Goal: Task Accomplishment & Management: Use online tool/utility

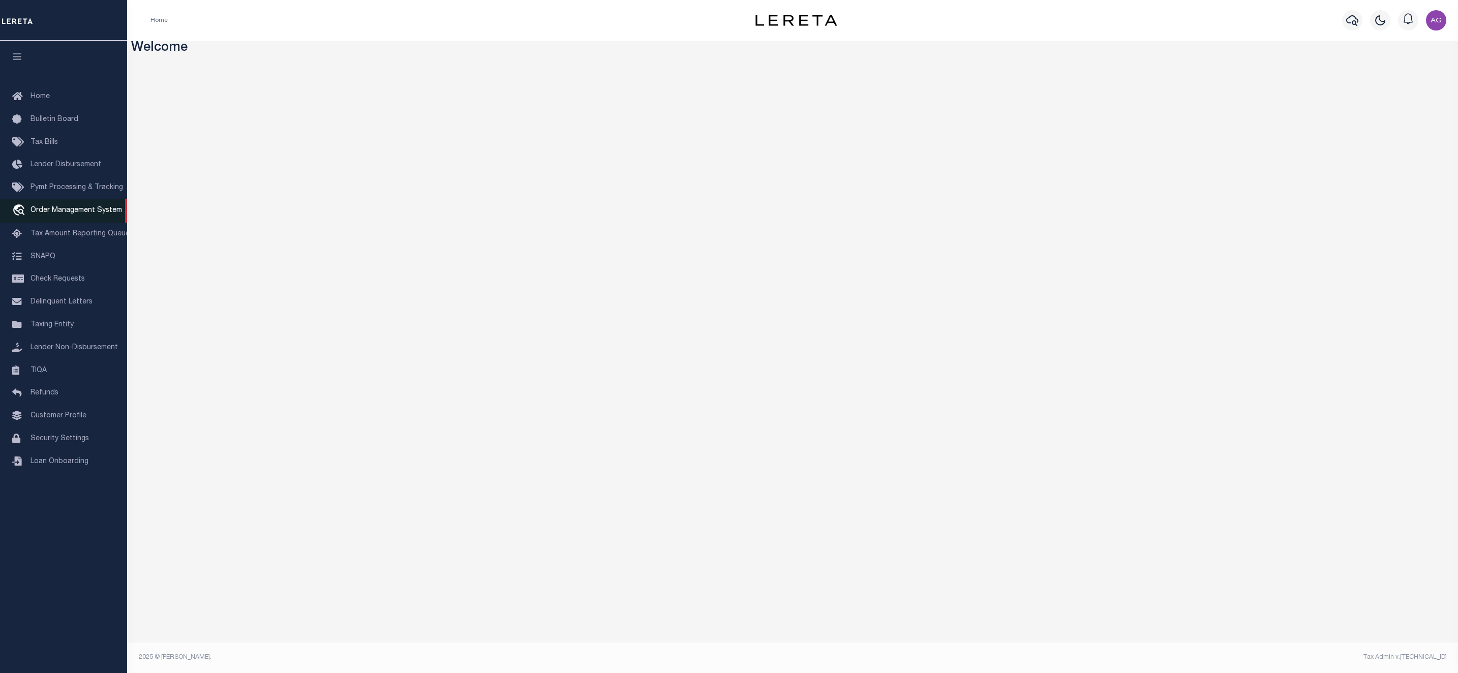
click at [67, 214] on span "Order Management System" at bounding box center [75, 210] width 91 height 7
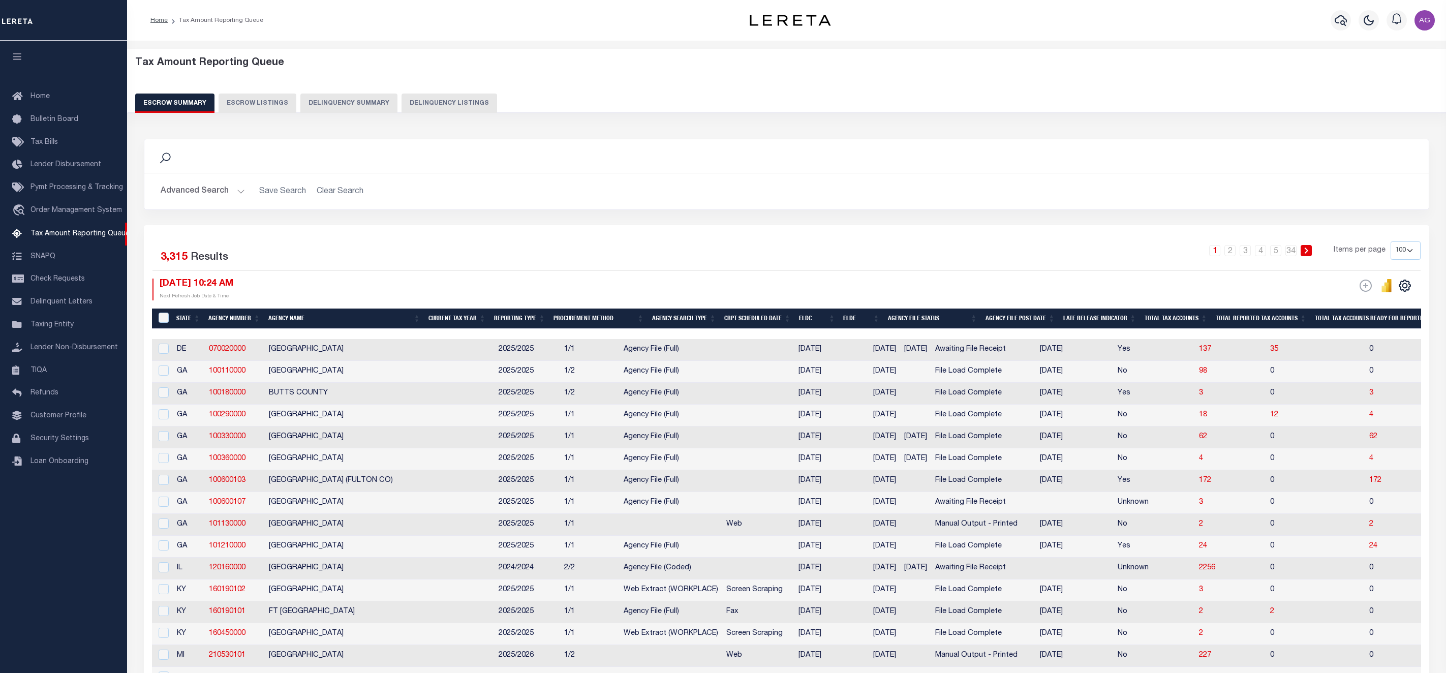
select select "100"
click at [353, 104] on button "Delinquency Summary" at bounding box center [348, 103] width 97 height 19
select select
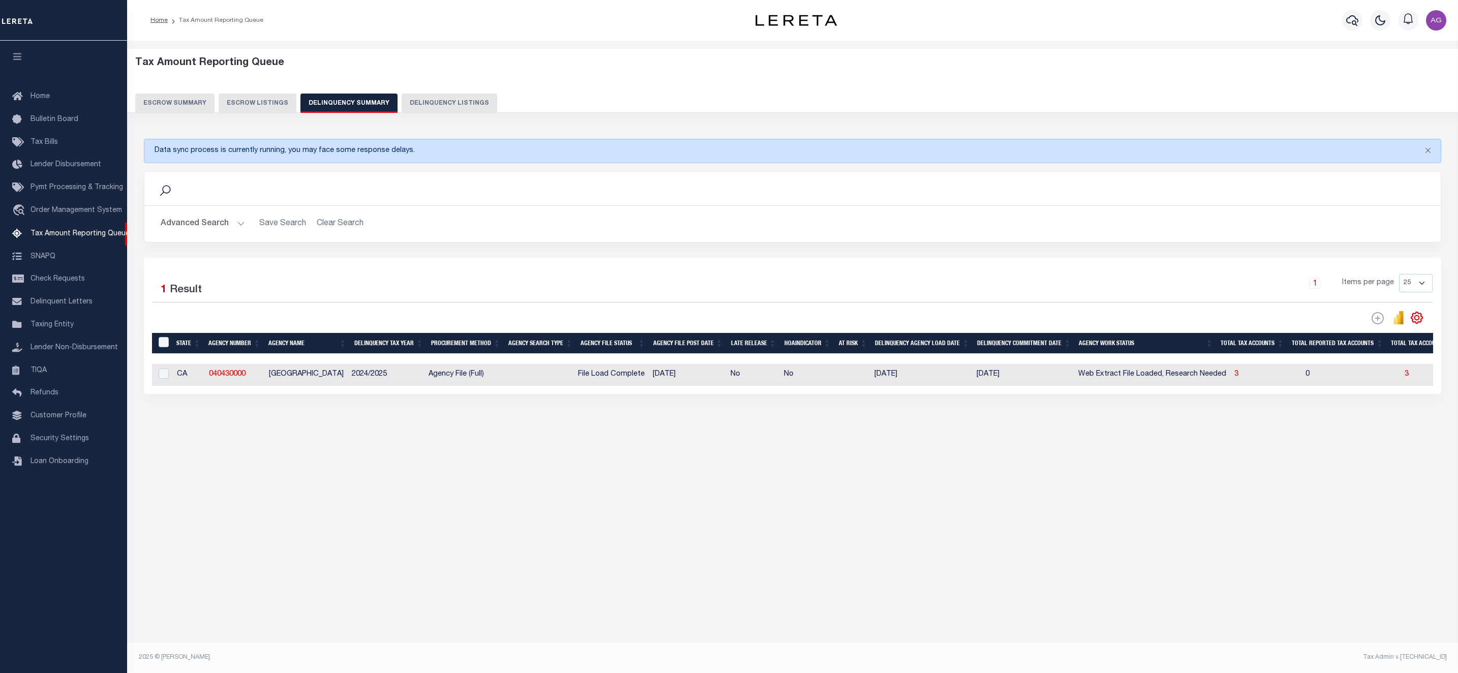
click at [217, 227] on button "Advanced Search" at bounding box center [203, 224] width 84 height 20
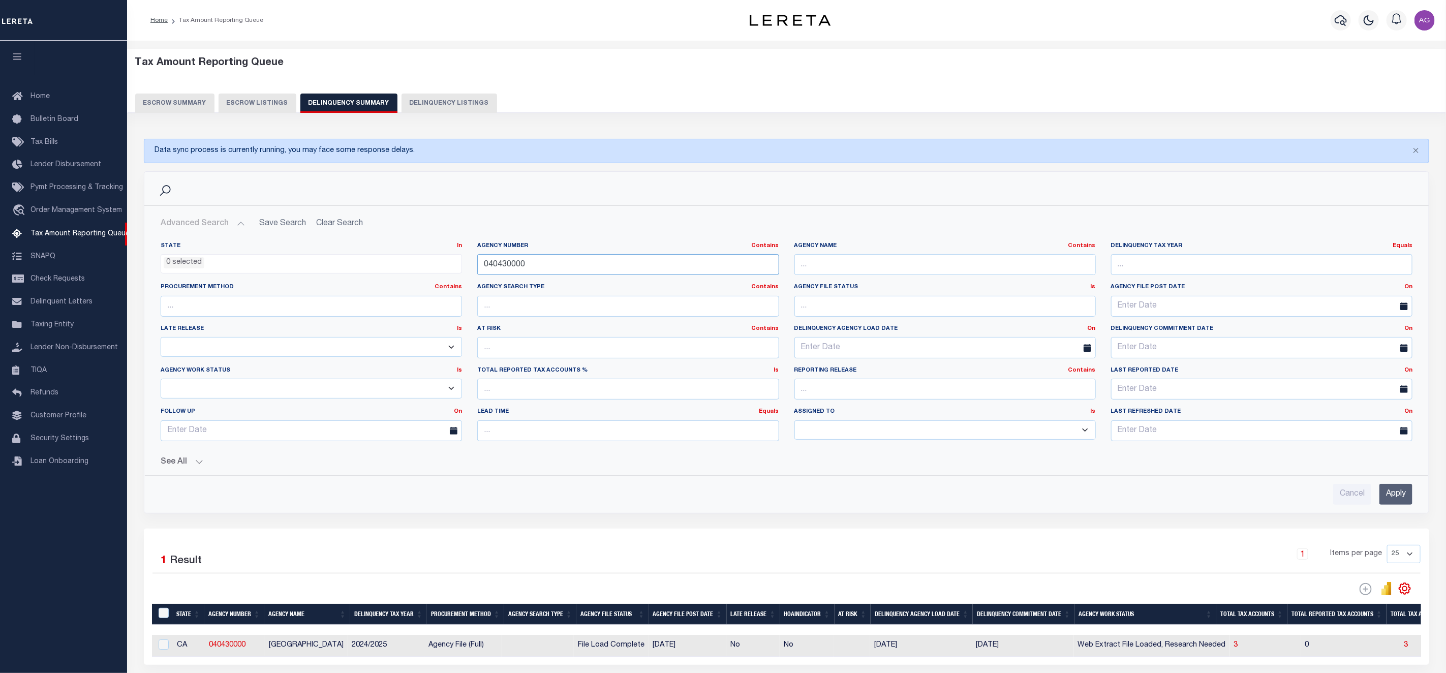
click at [650, 267] on input "040430000" at bounding box center [627, 264] width 301 height 21
type input "STONE"
click at [1399, 498] on input "Apply" at bounding box center [1396, 494] width 33 height 21
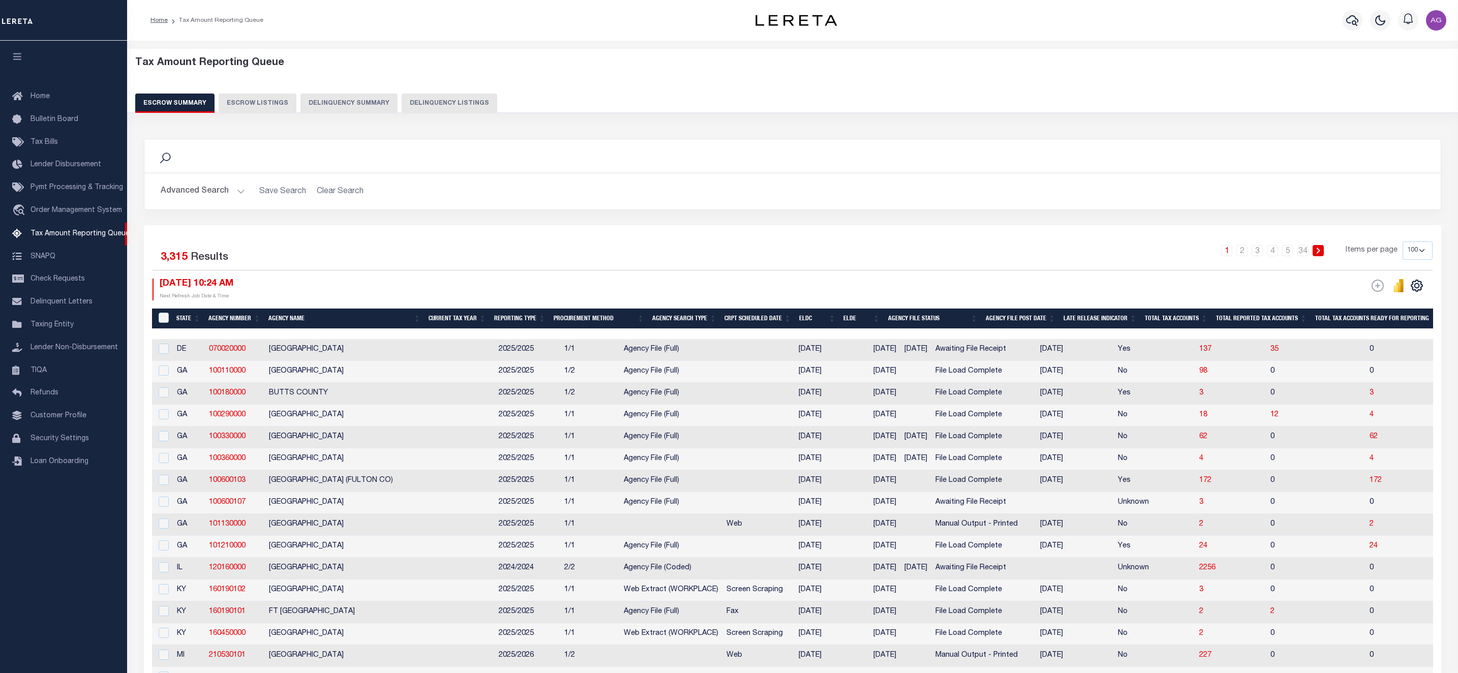
select select "100"
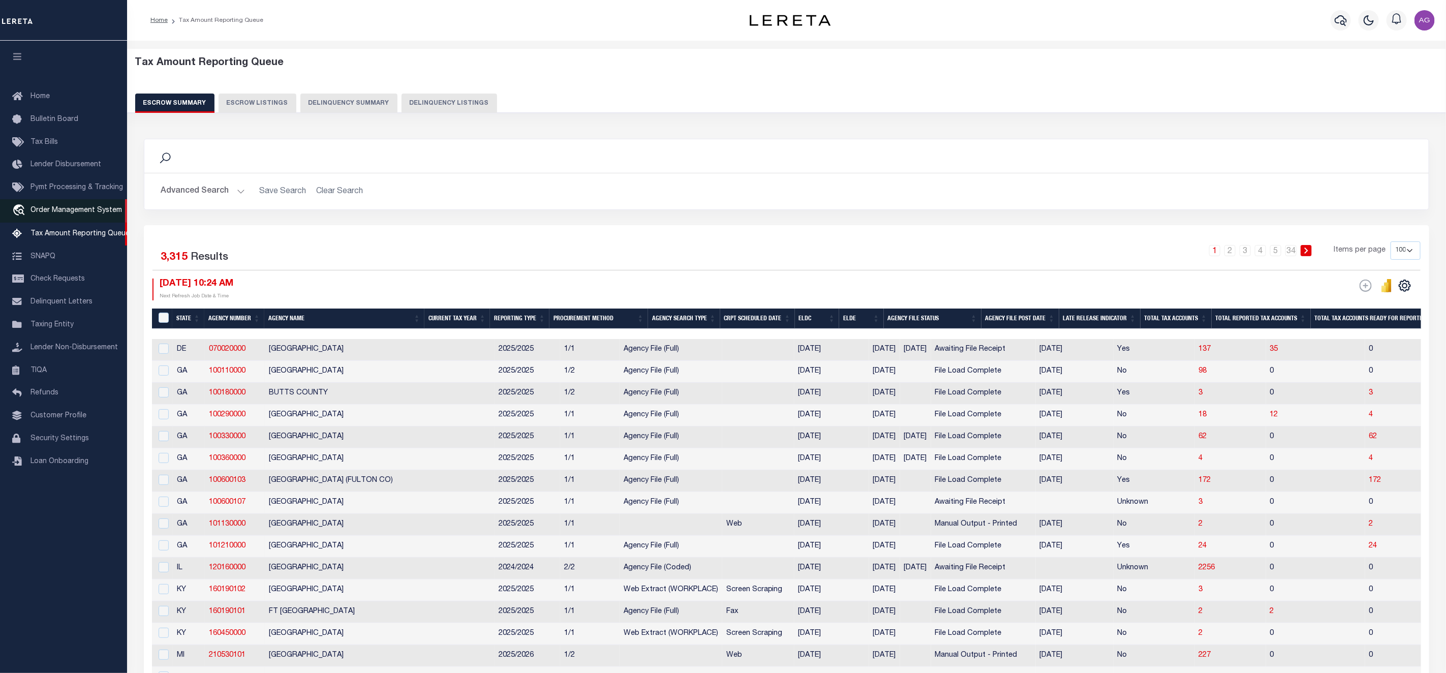
click at [79, 219] on link "travel_explore Order Management System" at bounding box center [63, 210] width 127 height 23
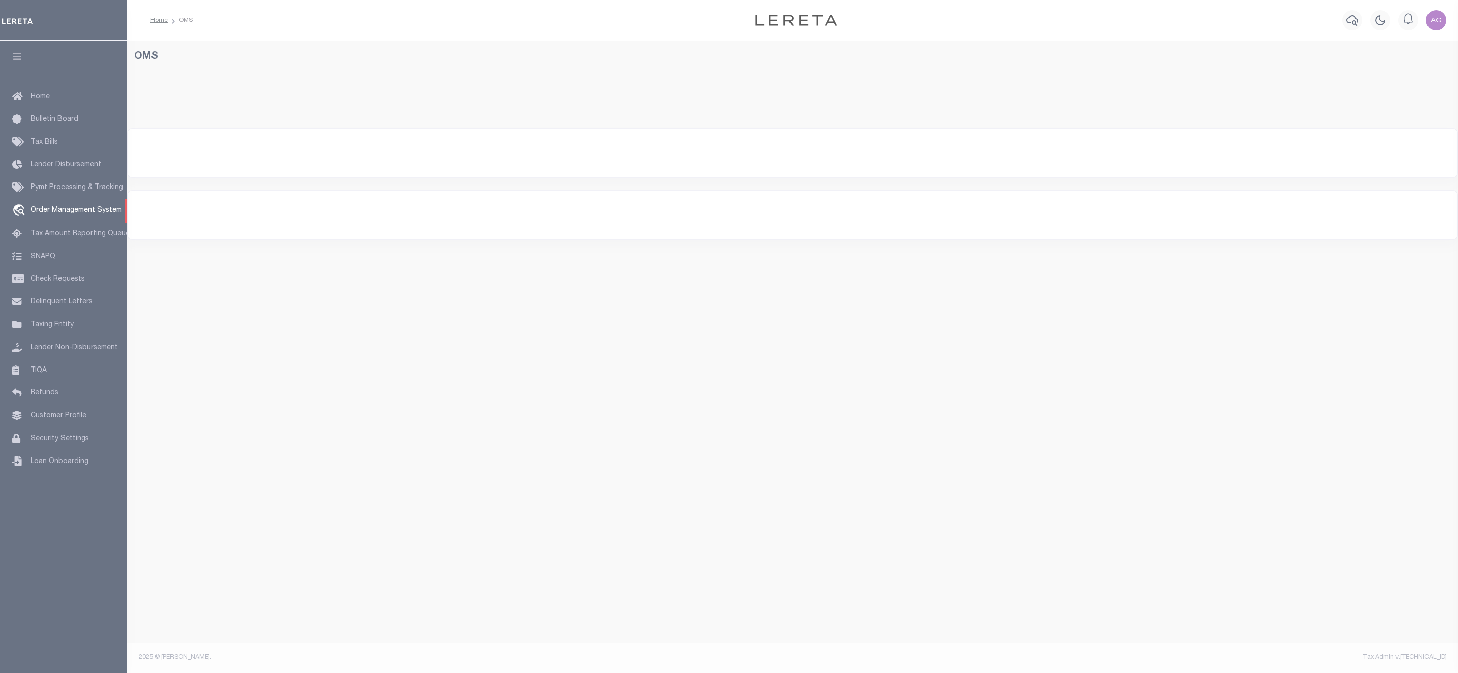
select select "200"
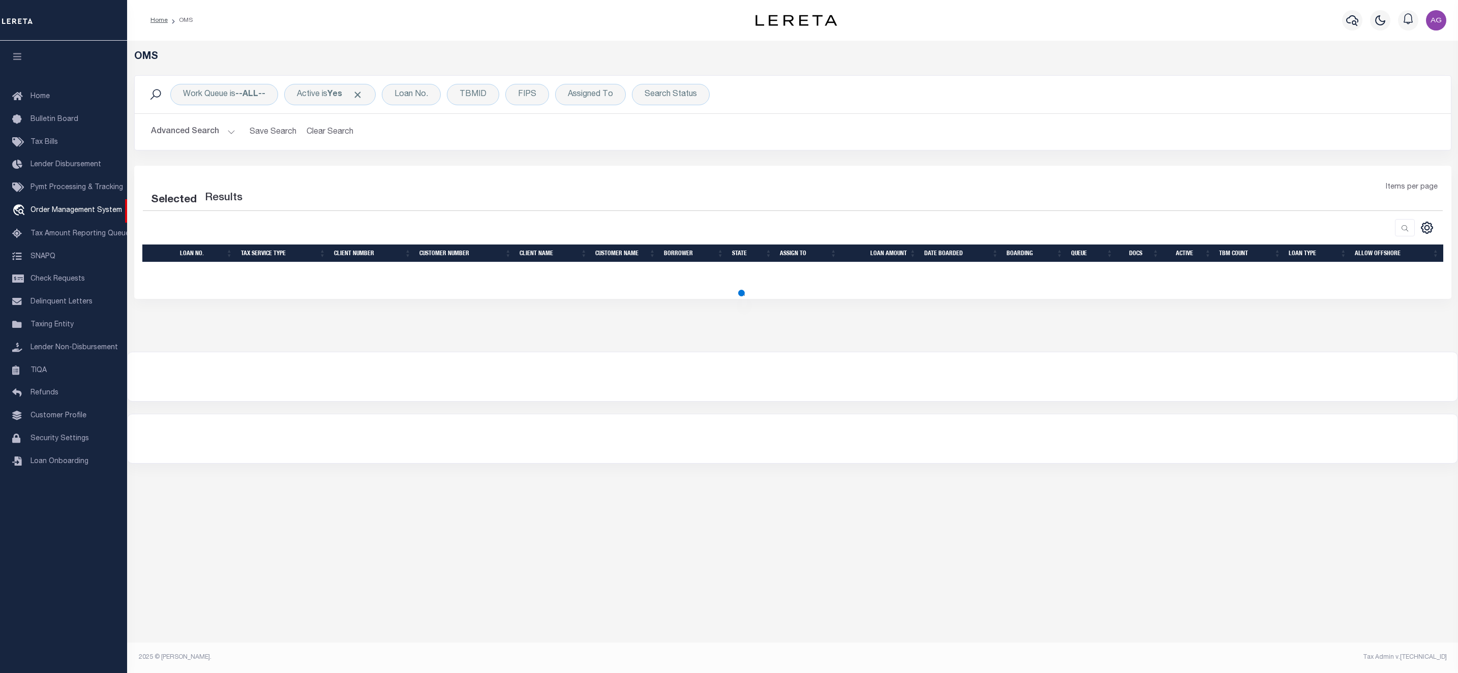
select select "200"
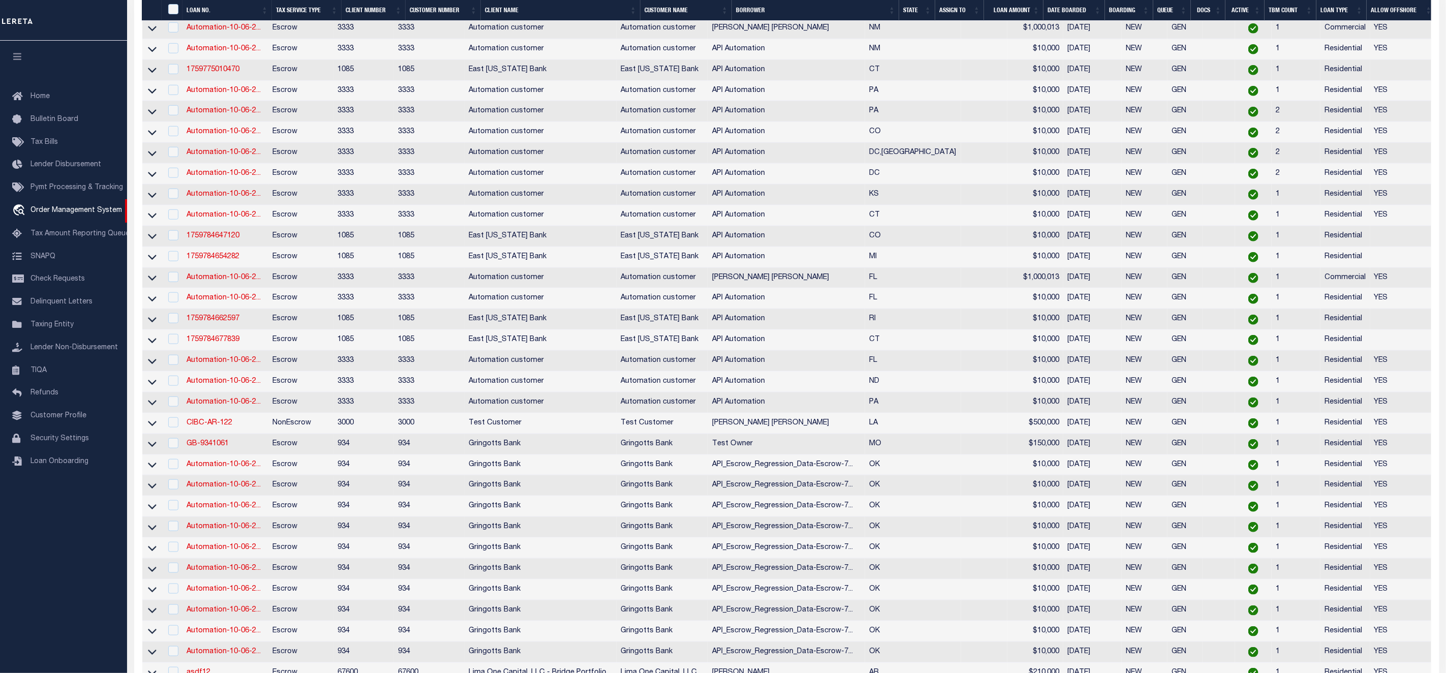
scroll to position [981, 0]
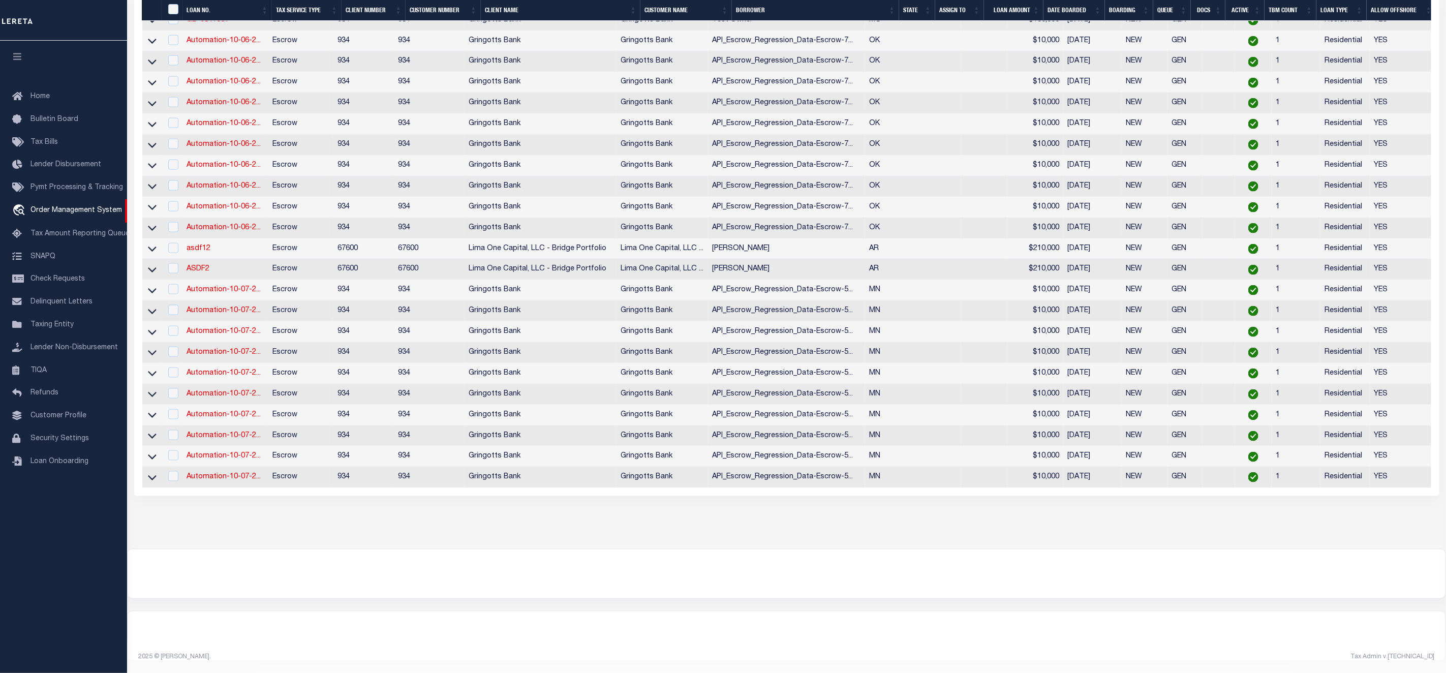
click at [157, 265] on link at bounding box center [152, 268] width 12 height 7
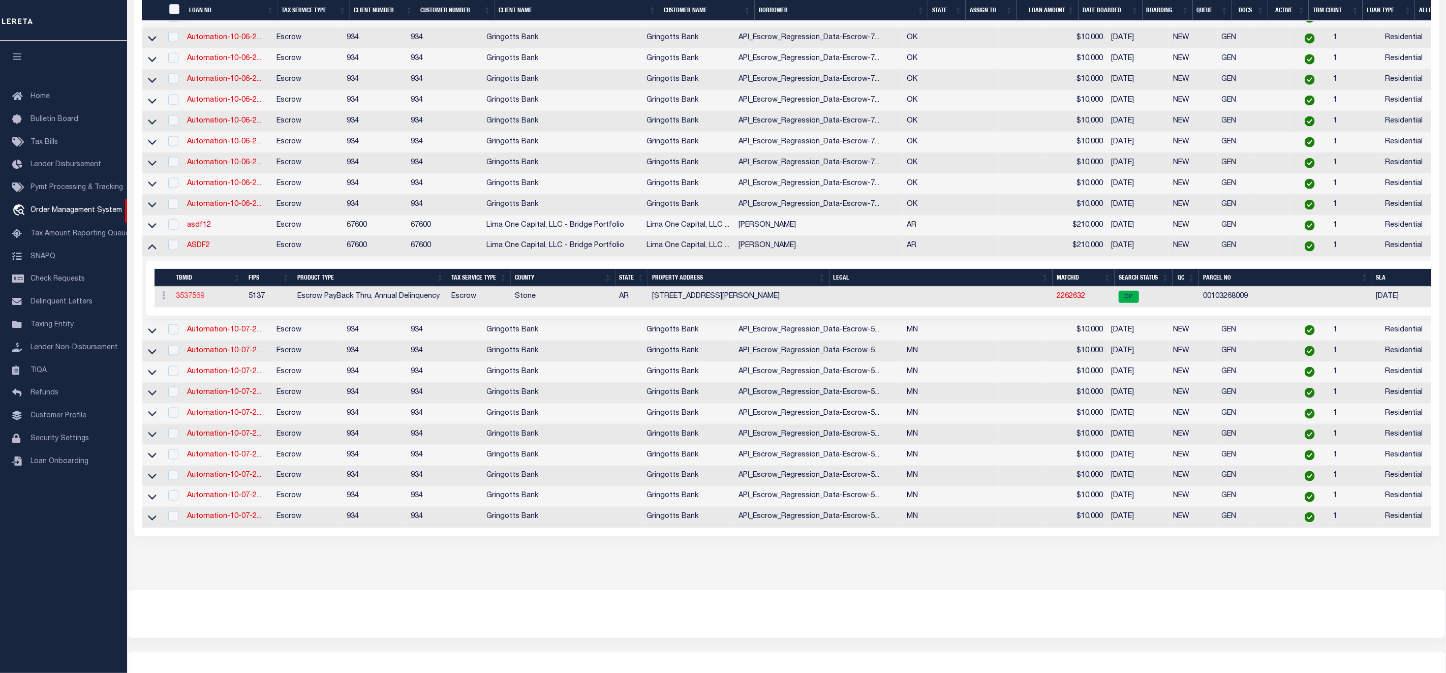
click at [196, 300] on link "3537569" at bounding box center [190, 296] width 28 height 7
type input "ASDF2"
type input "[PERSON_NAME]"
select select
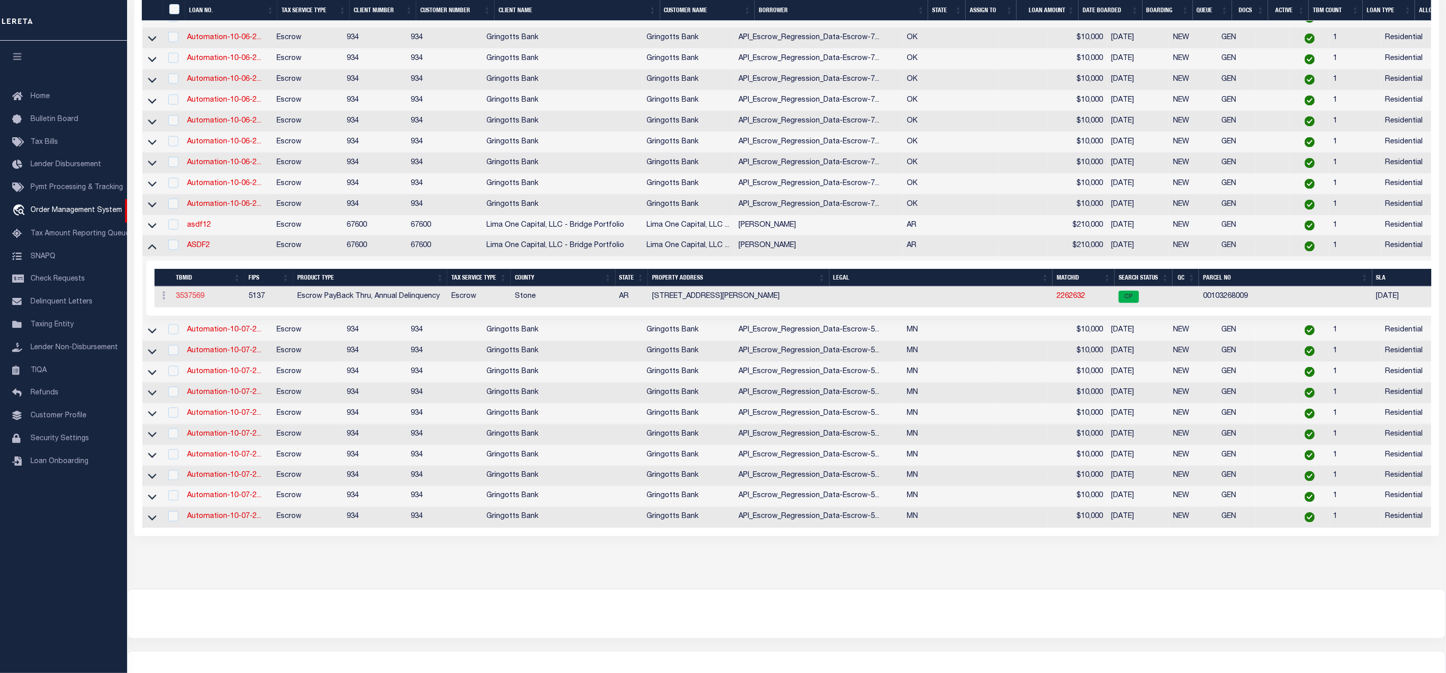
type input "[STREET_ADDRESS]"
type input "[GEOGRAPHIC_DATA] FL 33165-2764"
type input "09/01/2025"
select select "10"
select select "Escrow"
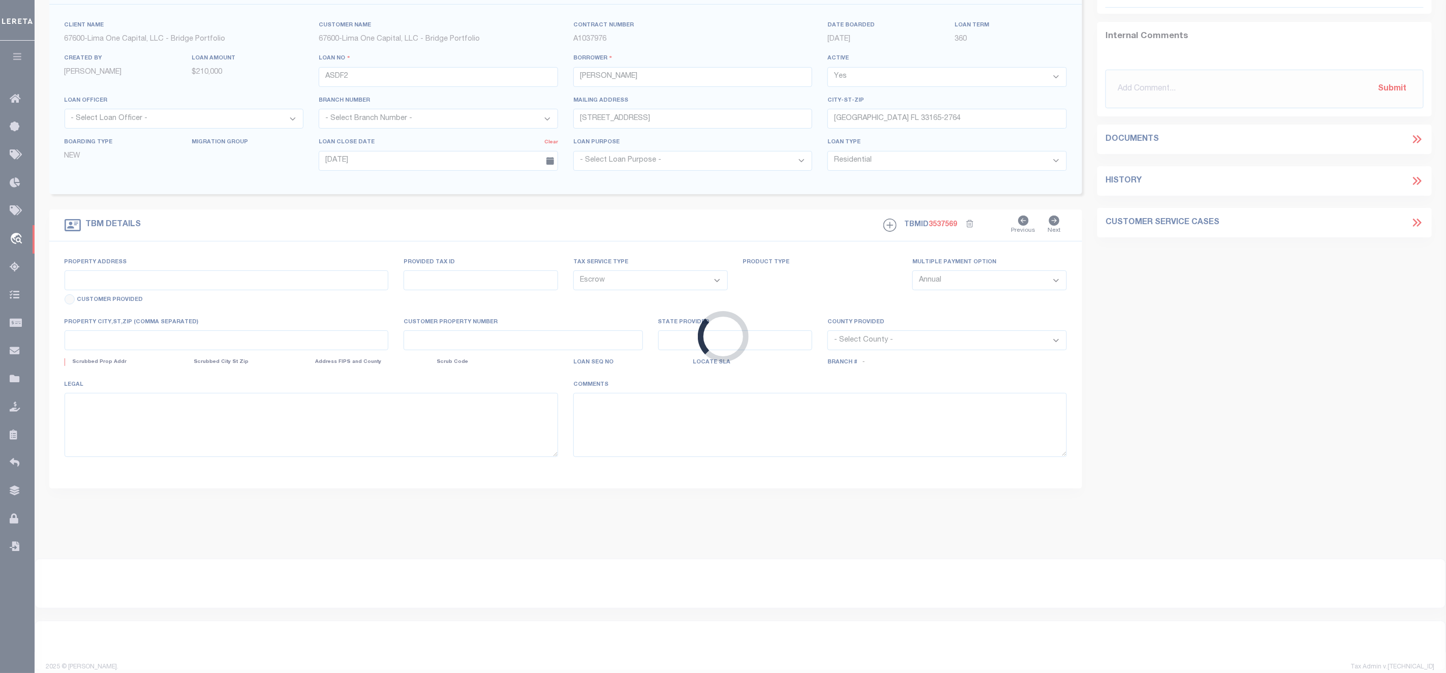
type input "[STREET_ADDRESS][PERSON_NAME]"
select select
type input "MOUNTAIN VIEW AR 72560-7036"
type input "AR"
select select
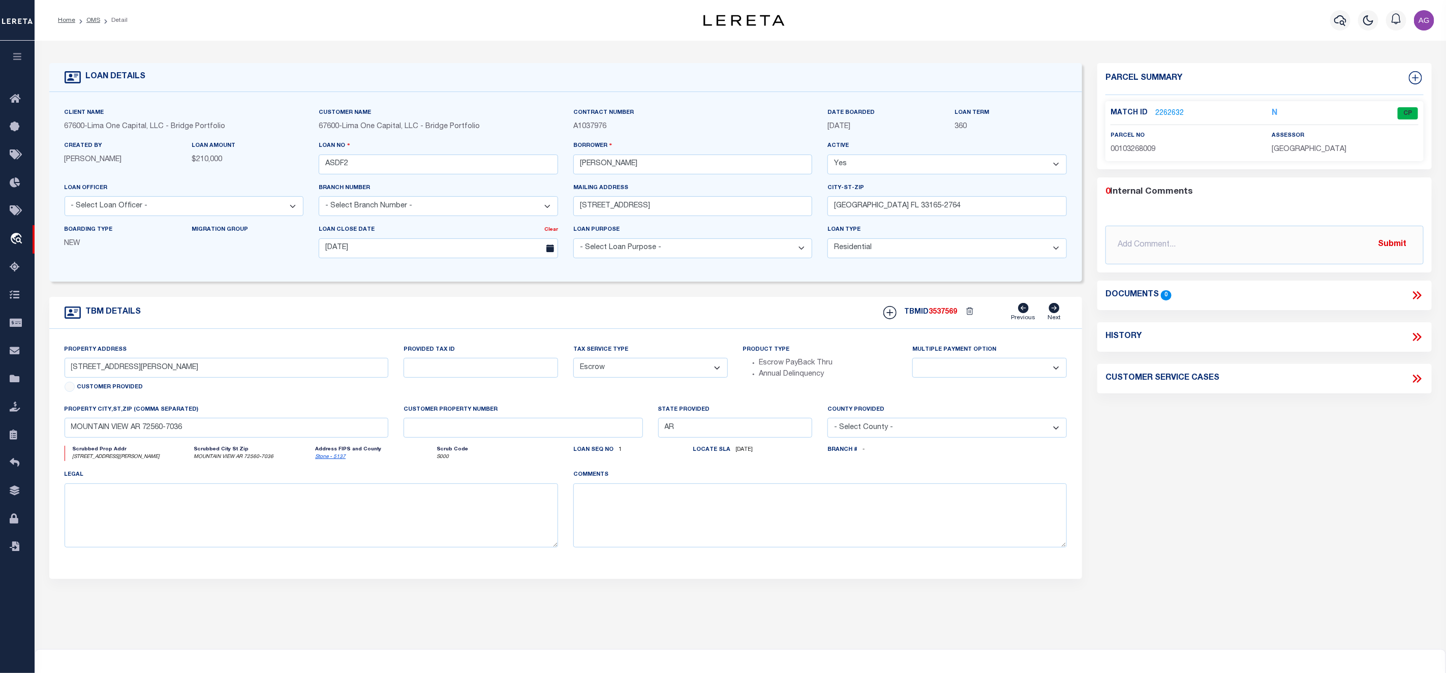
click at [1173, 109] on link "2262632" at bounding box center [1169, 113] width 28 height 11
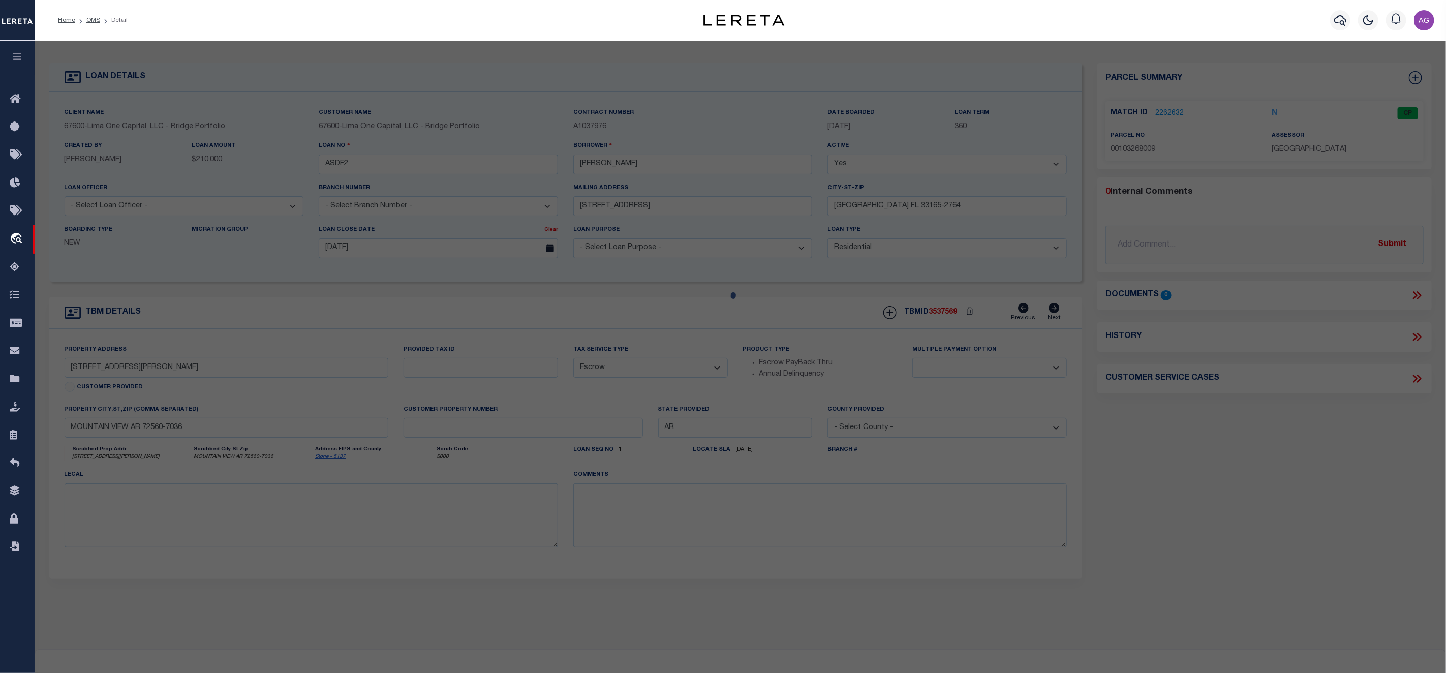
checkbox input "false"
select select "CP"
type input "MCCROBIE,MAEGAN L"
select select "ATL"
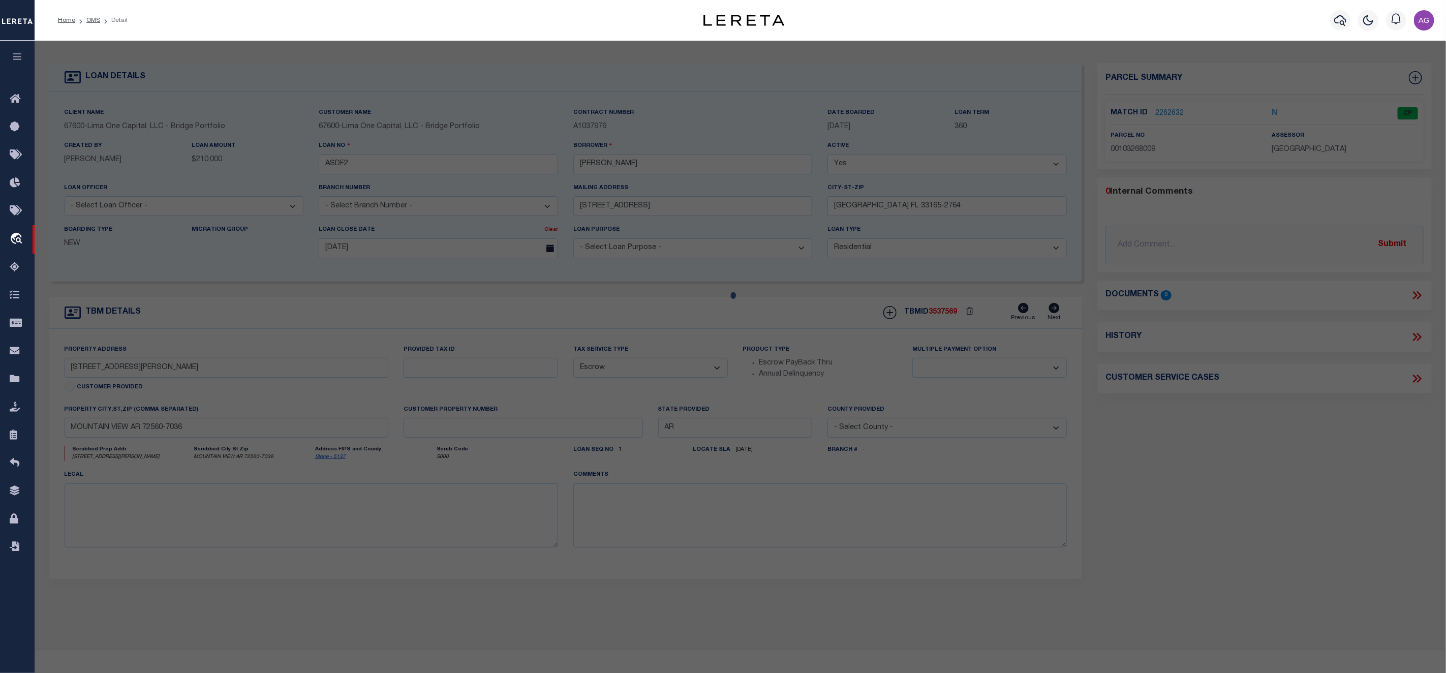
select select "ADD"
type input "476 JIMMY MITCHELL RD"
checkbox input "false"
type input "MOUNTAIN VIEW, AR 72560"
type textarea "PT NW SE"
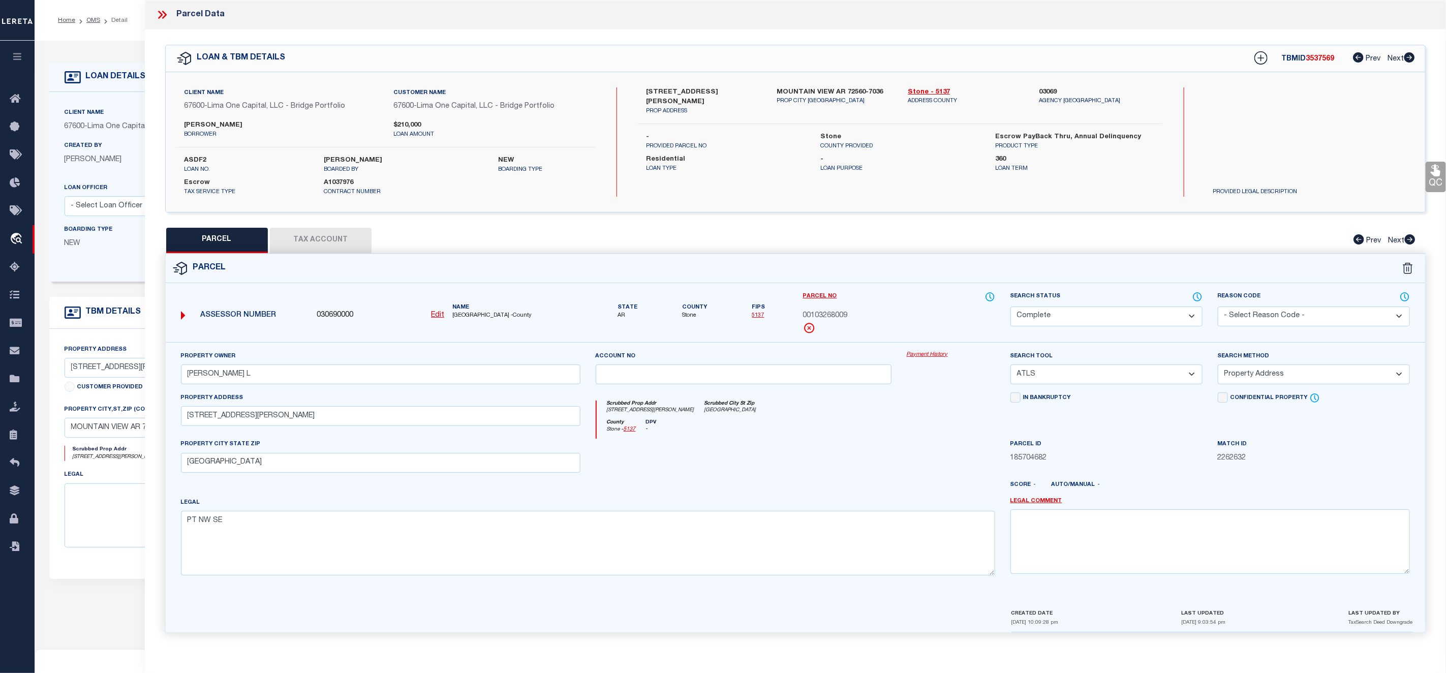
click at [926, 351] on div "Property Owner MCCROBIE,MAEGAN L Account no Payment History Search Tool -- Sele…" at bounding box center [796, 475] width 1260 height 266
click at [927, 353] on link "Payment History" at bounding box center [951, 355] width 88 height 9
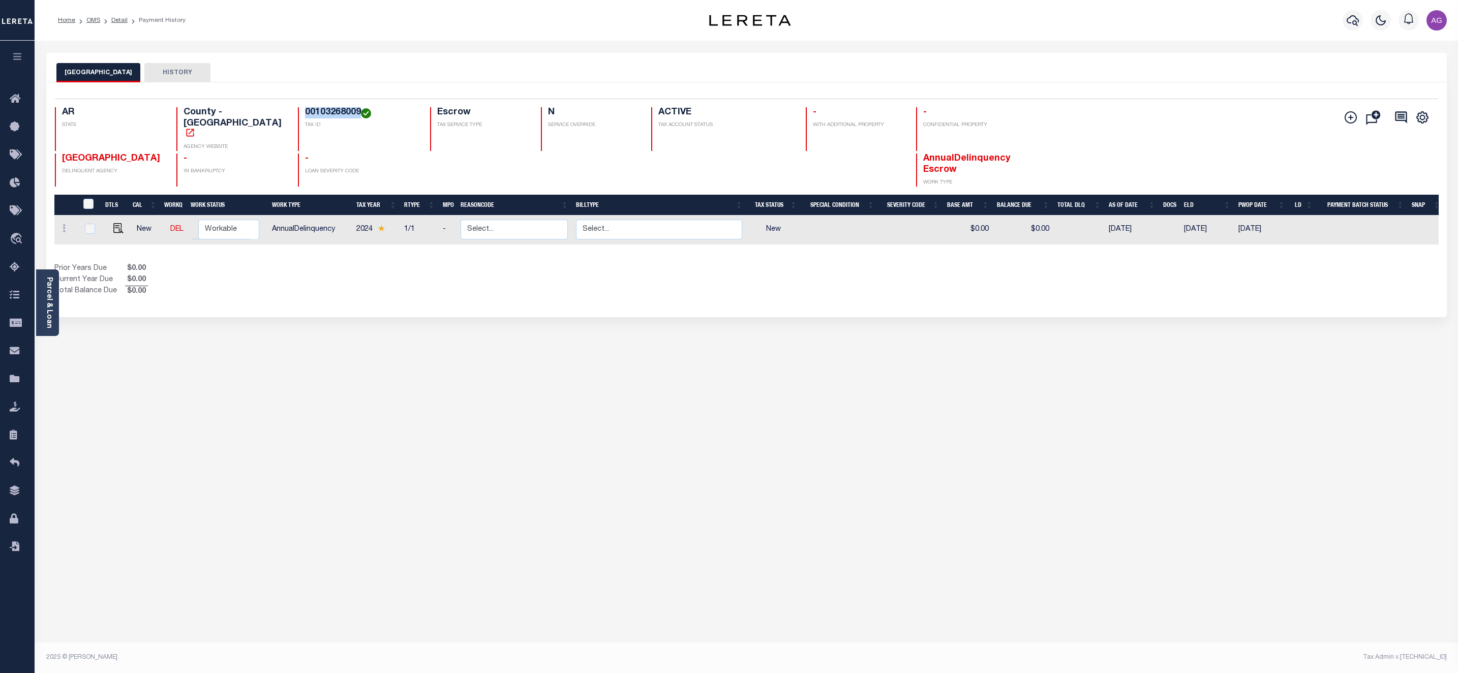
drag, startPoint x: 284, startPoint y: 110, endPoint x: 336, endPoint y: 113, distance: 52.4
click at [336, 113] on h4 "00103268009" at bounding box center [361, 112] width 113 height 11
copy h4 "00103268009"
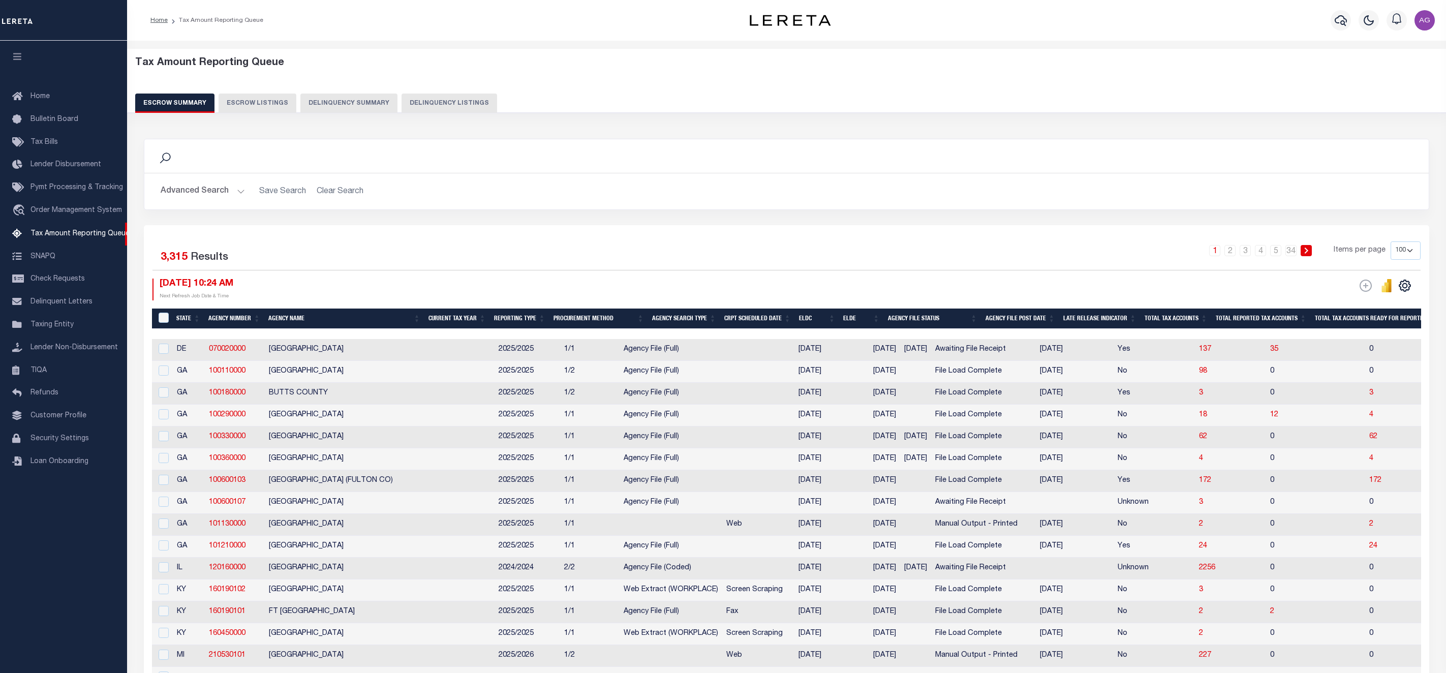
select select "100"
click at [43, 363] on link "TIQA" at bounding box center [63, 370] width 127 height 23
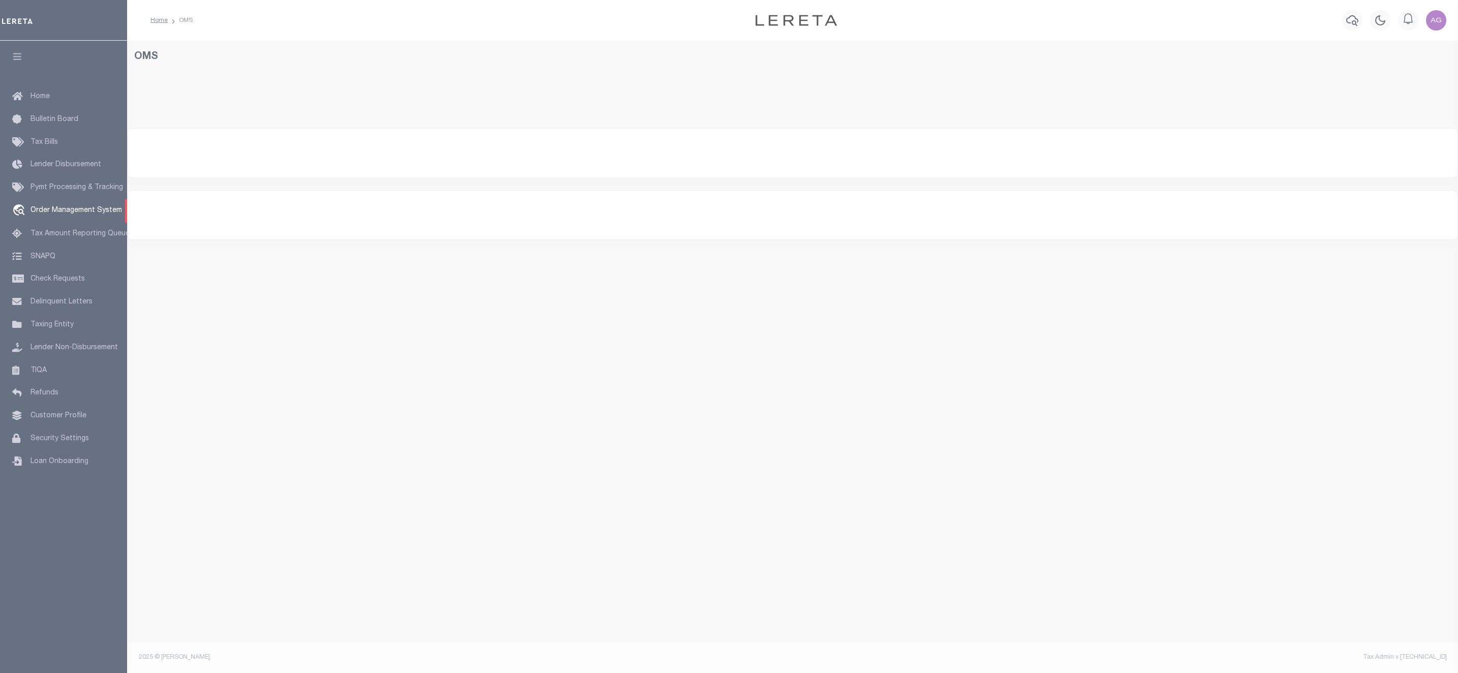
select select "200"
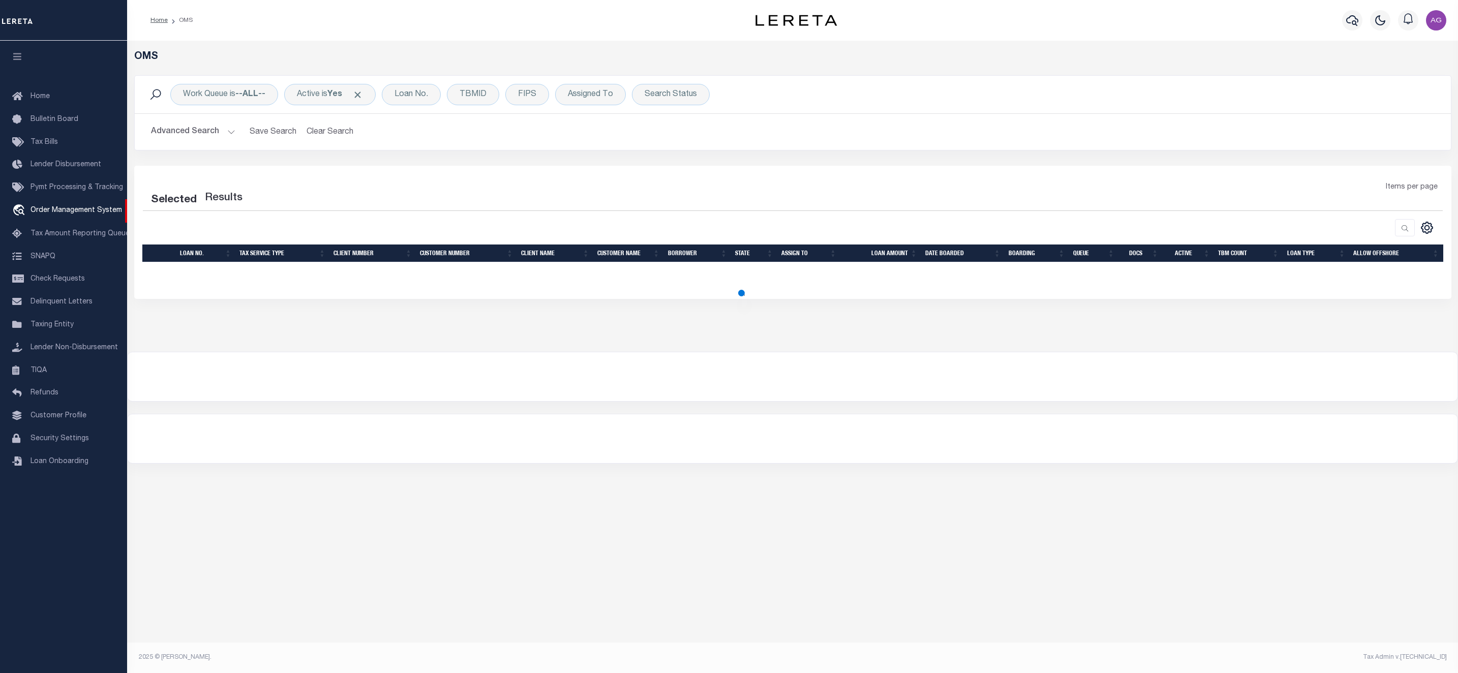
select select "200"
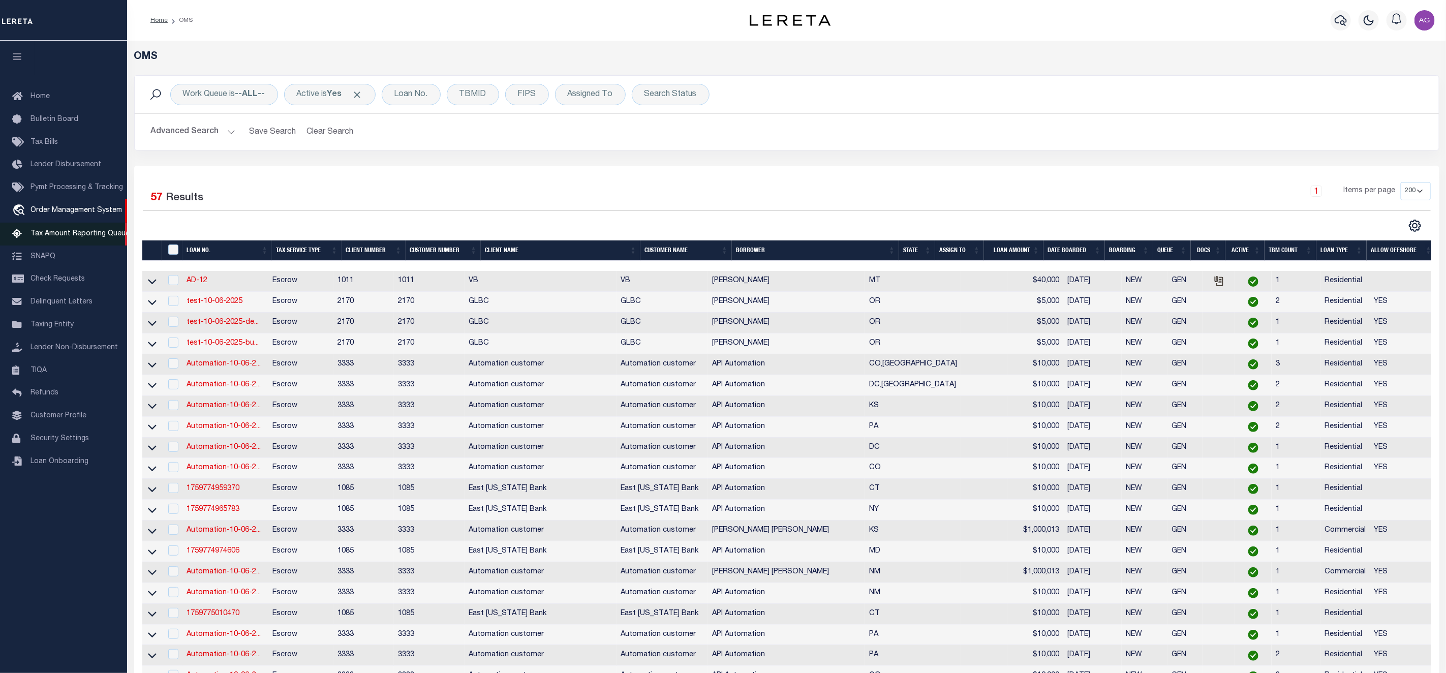
click at [68, 237] on span "Tax Amount Reporting Queue" at bounding box center [79, 233] width 99 height 7
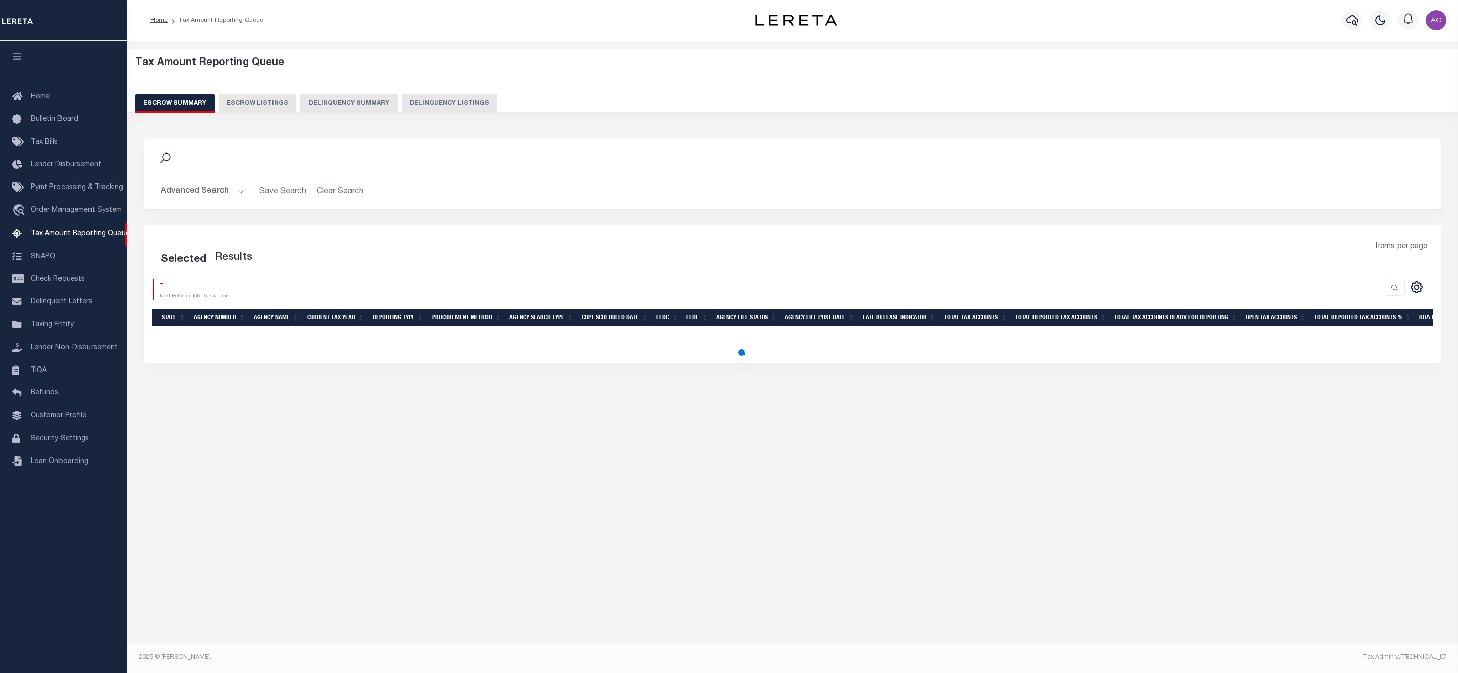
select select "100"
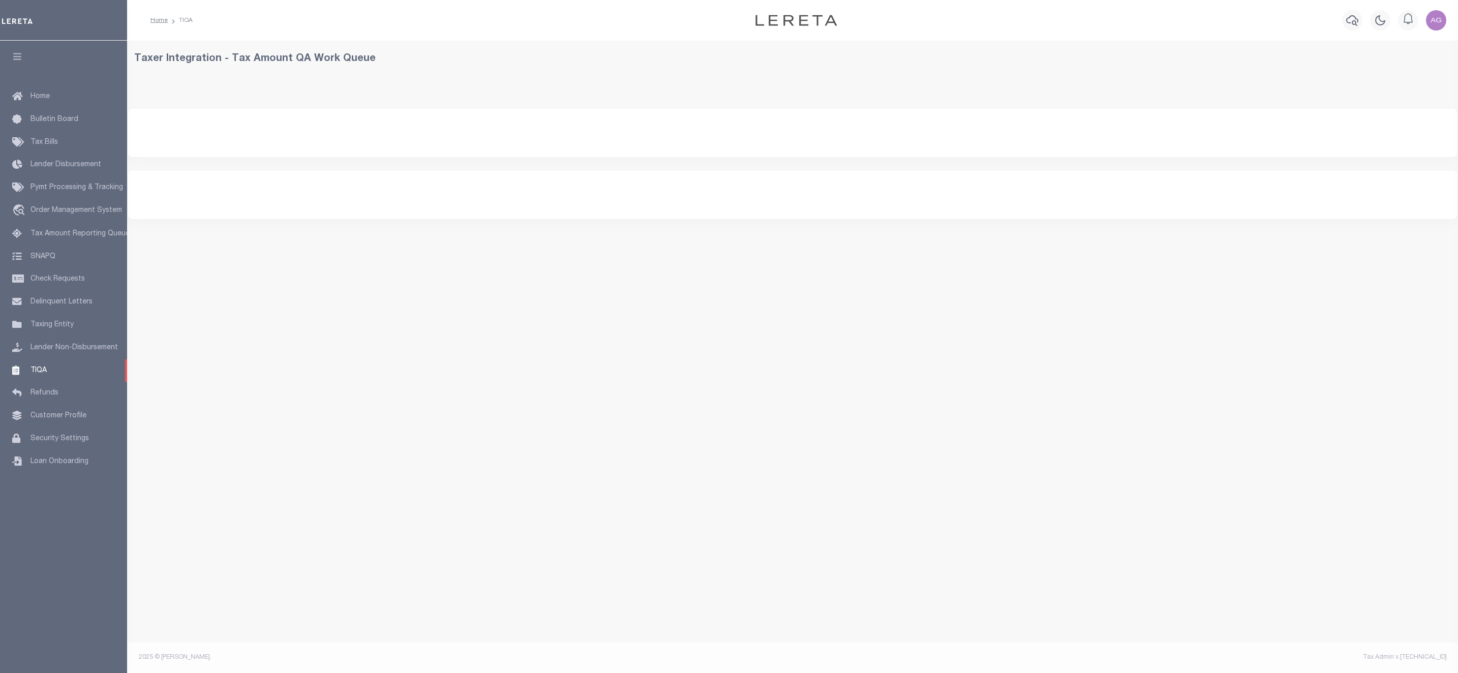
select select "200"
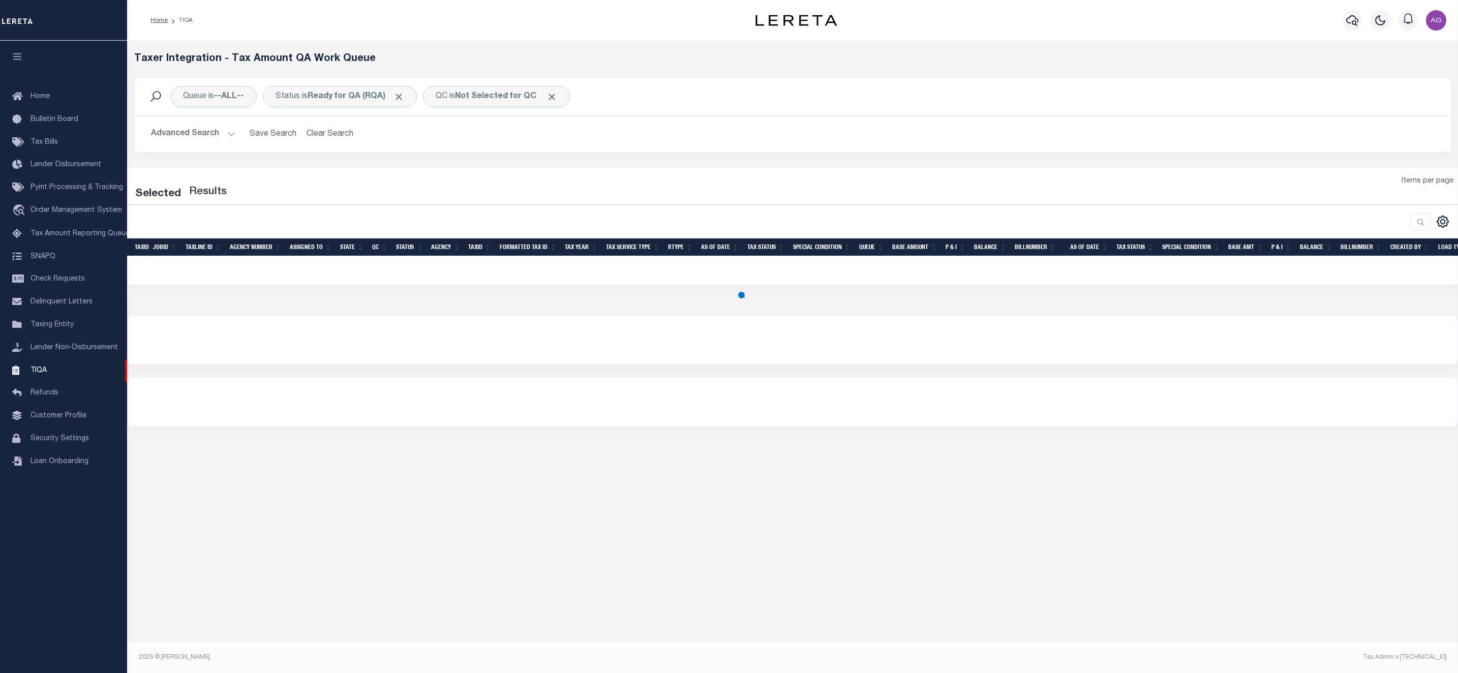
select select "200"
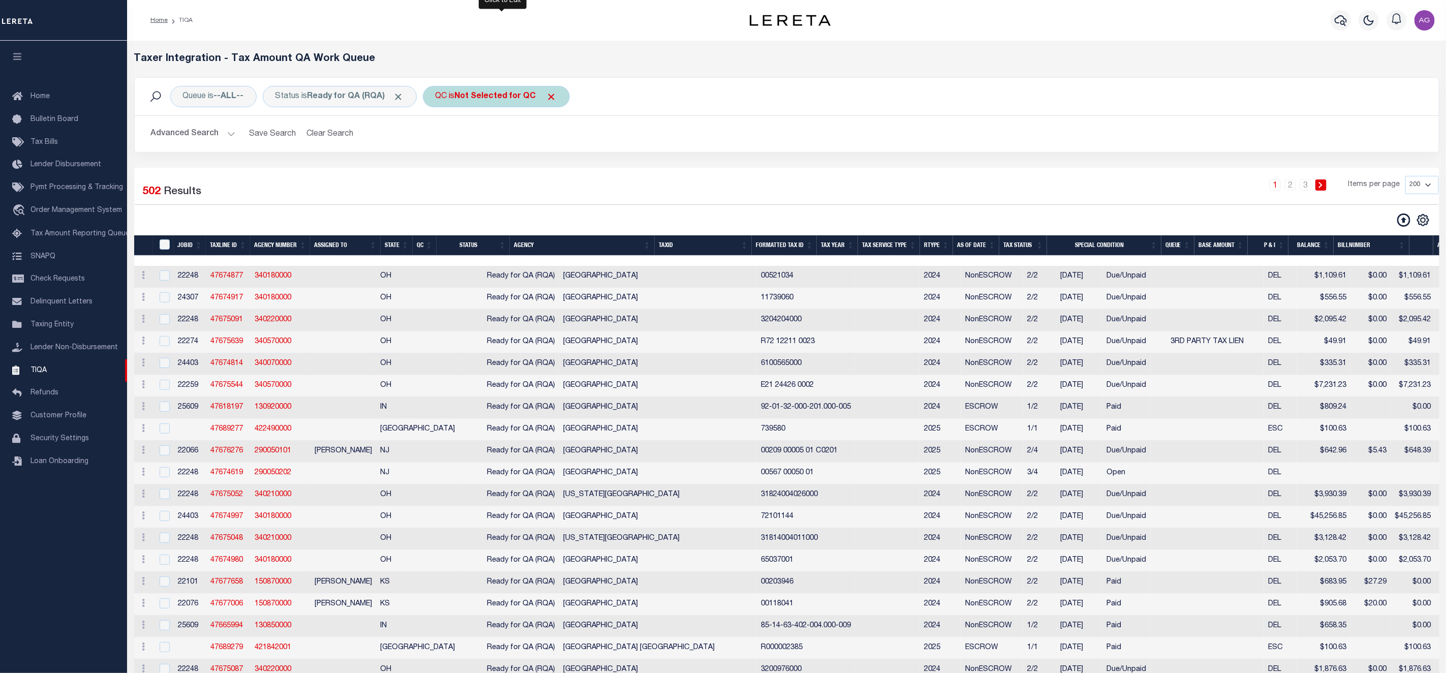
click at [530, 97] on b "Not Selected for QC" at bounding box center [495, 97] width 81 height 8
click at [581, 142] on select "--ALL-- Selected for QC Not Selected for QC" at bounding box center [510, 146] width 149 height 19
select select "0"
click at [442, 138] on select "--ALL-- Selected for QC Not Selected for QC" at bounding box center [510, 146] width 149 height 19
click at [581, 173] on input "Apply" at bounding box center [571, 168] width 30 height 17
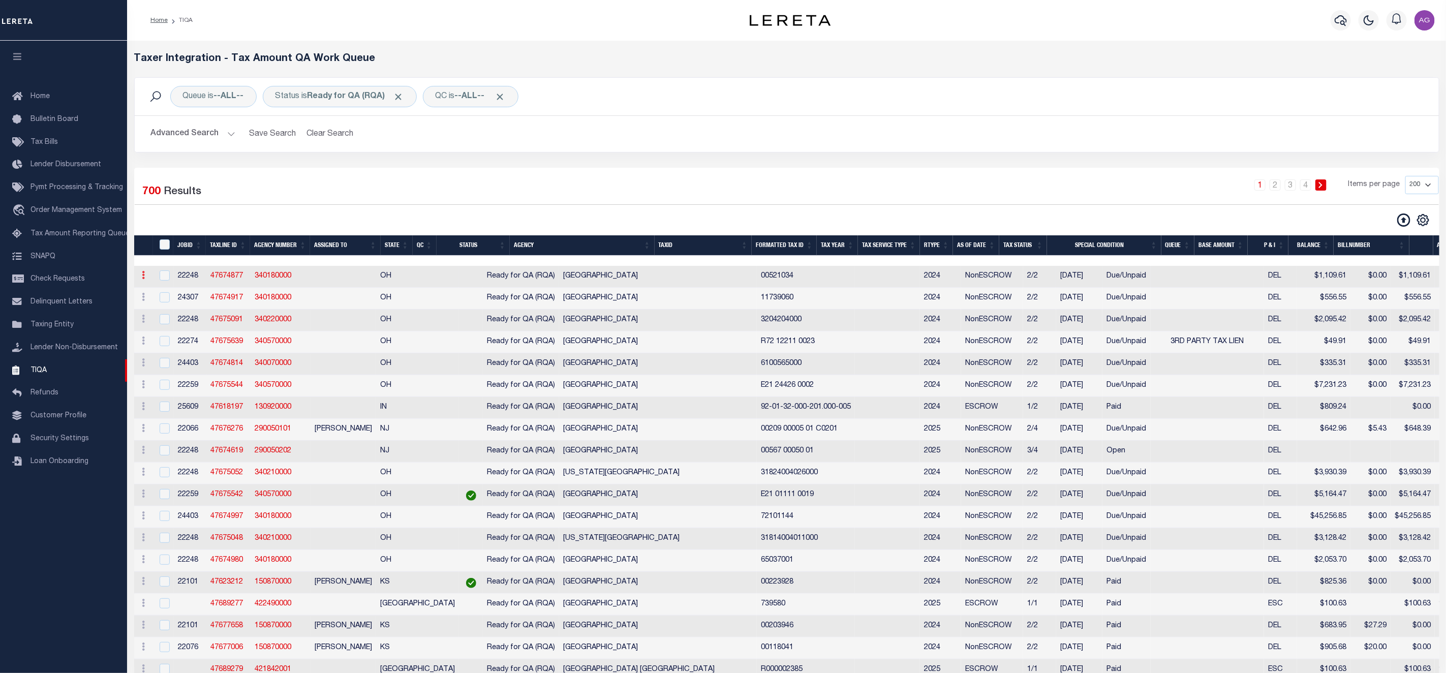
click at [142, 279] on icon at bounding box center [143, 275] width 3 height 8
click at [223, 279] on link "47674877" at bounding box center [226, 275] width 33 height 7
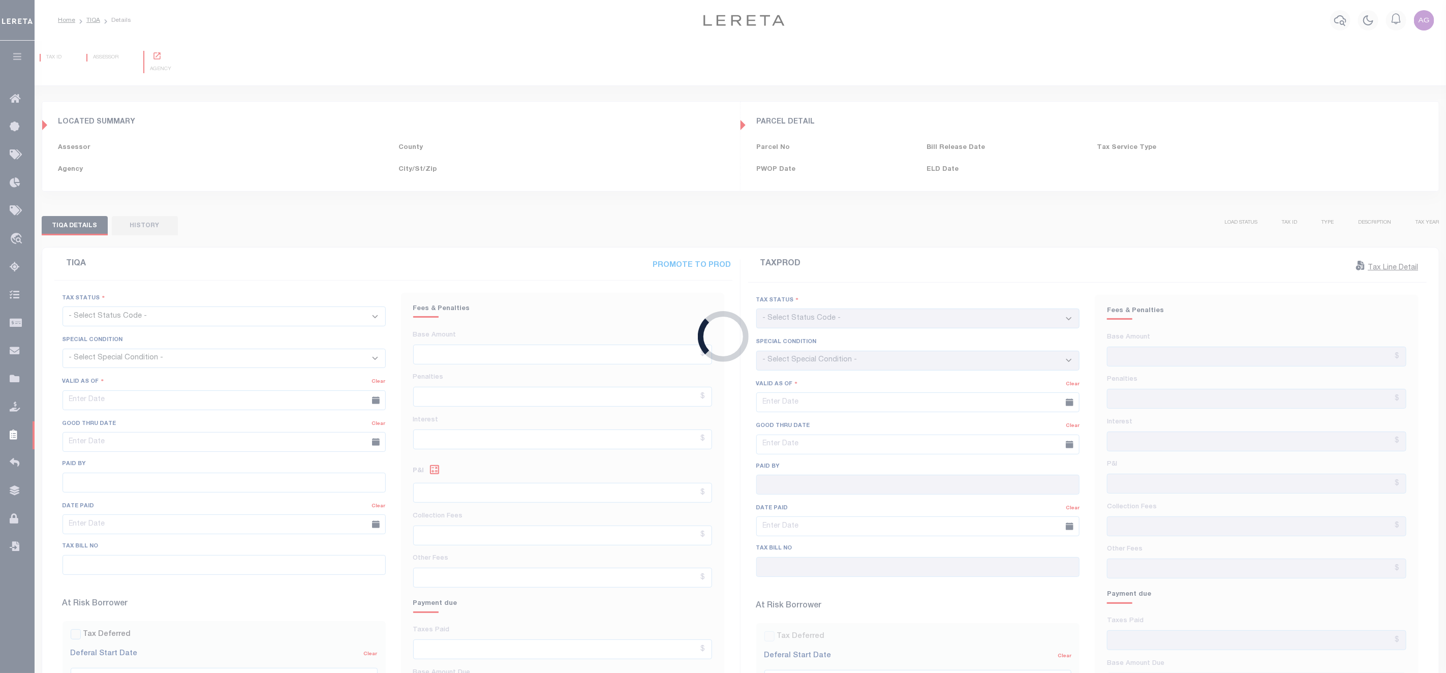
type input "06/11/2025"
checkbox input "false"
type input "$1,109.61"
type input "$0"
type input "$1,109.61"
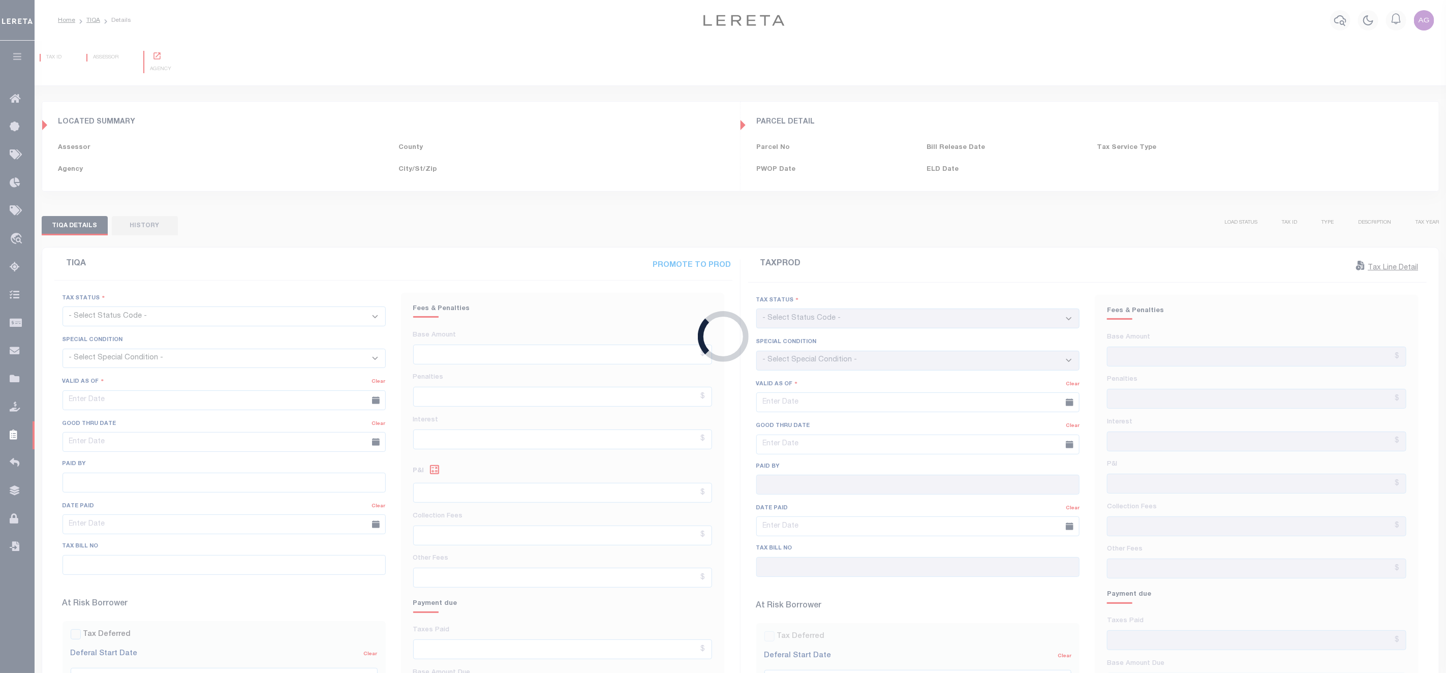
type input "06/06/2025"
checkbox input "false"
select select "DUE"
select select "NW2"
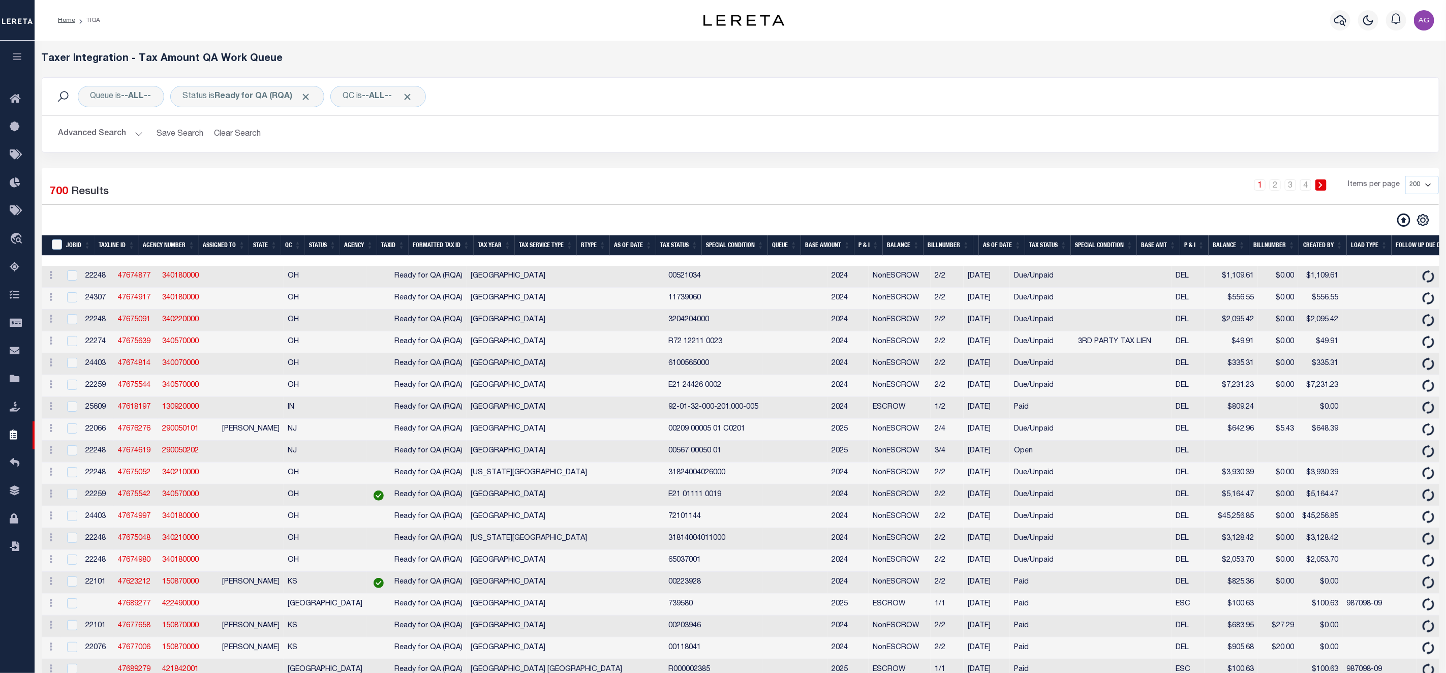
select select "200"
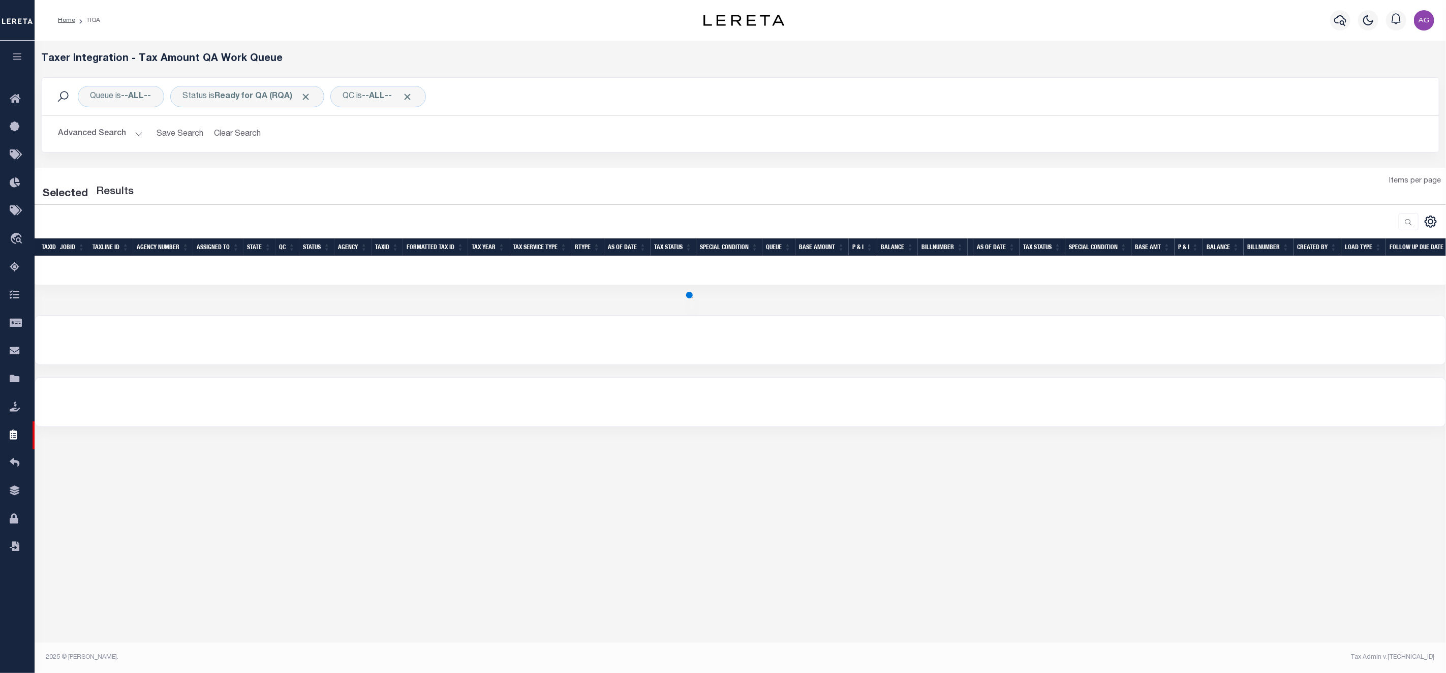
select select "200"
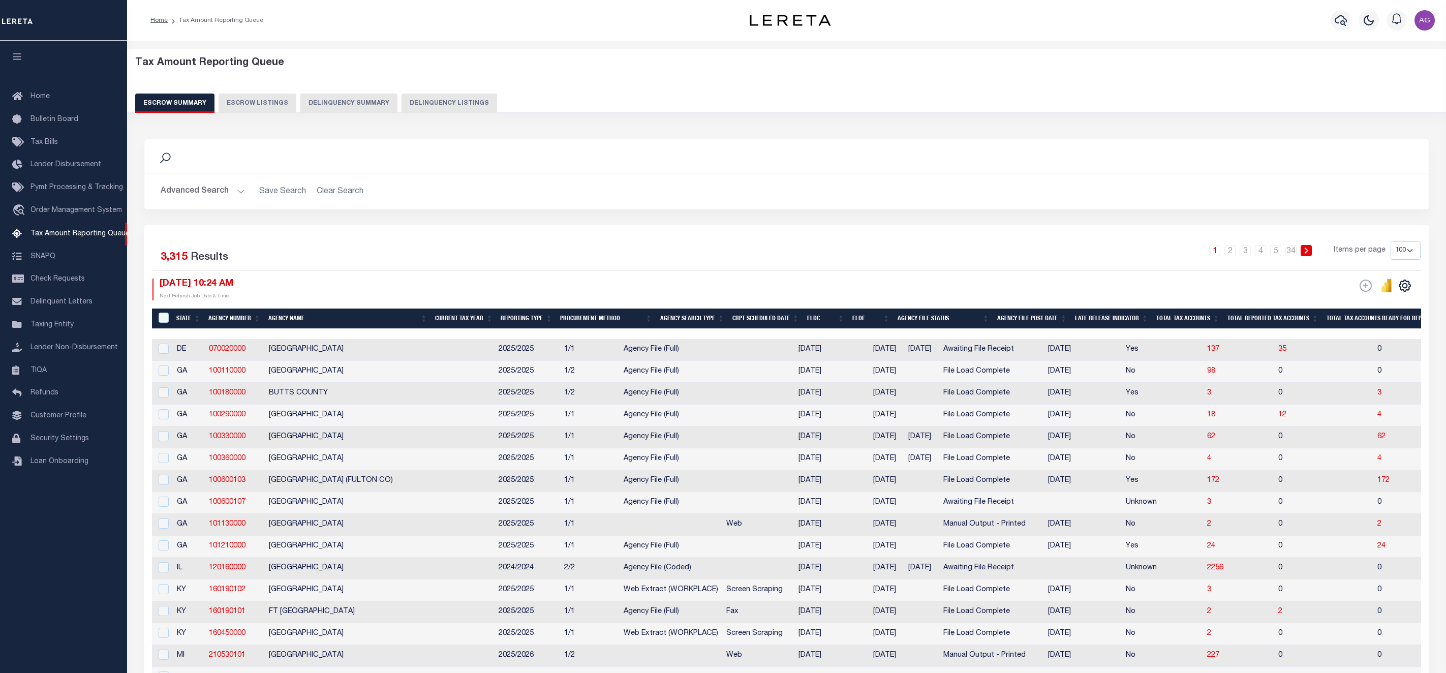
select select "100"
